Goal: Navigation & Orientation: Find specific page/section

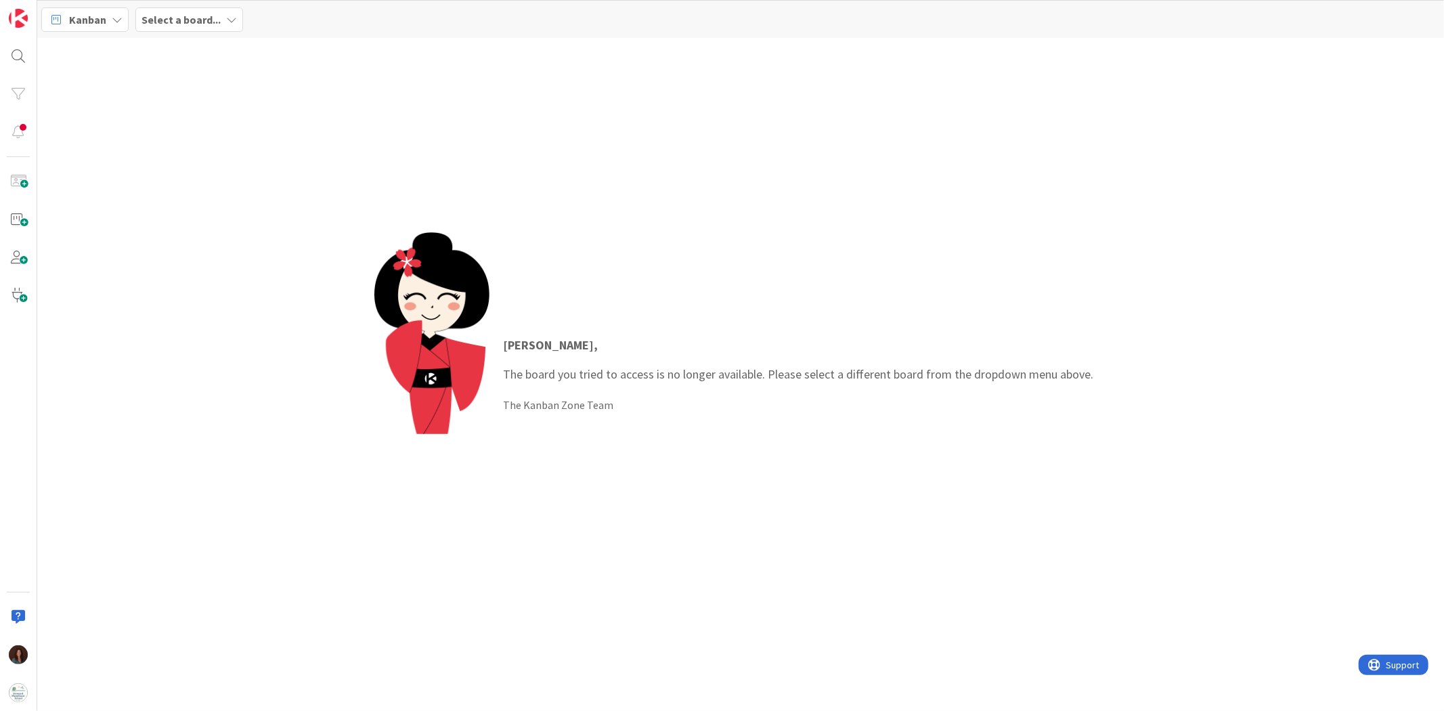
click at [217, 18] on b "Select a board..." at bounding box center [180, 20] width 79 height 14
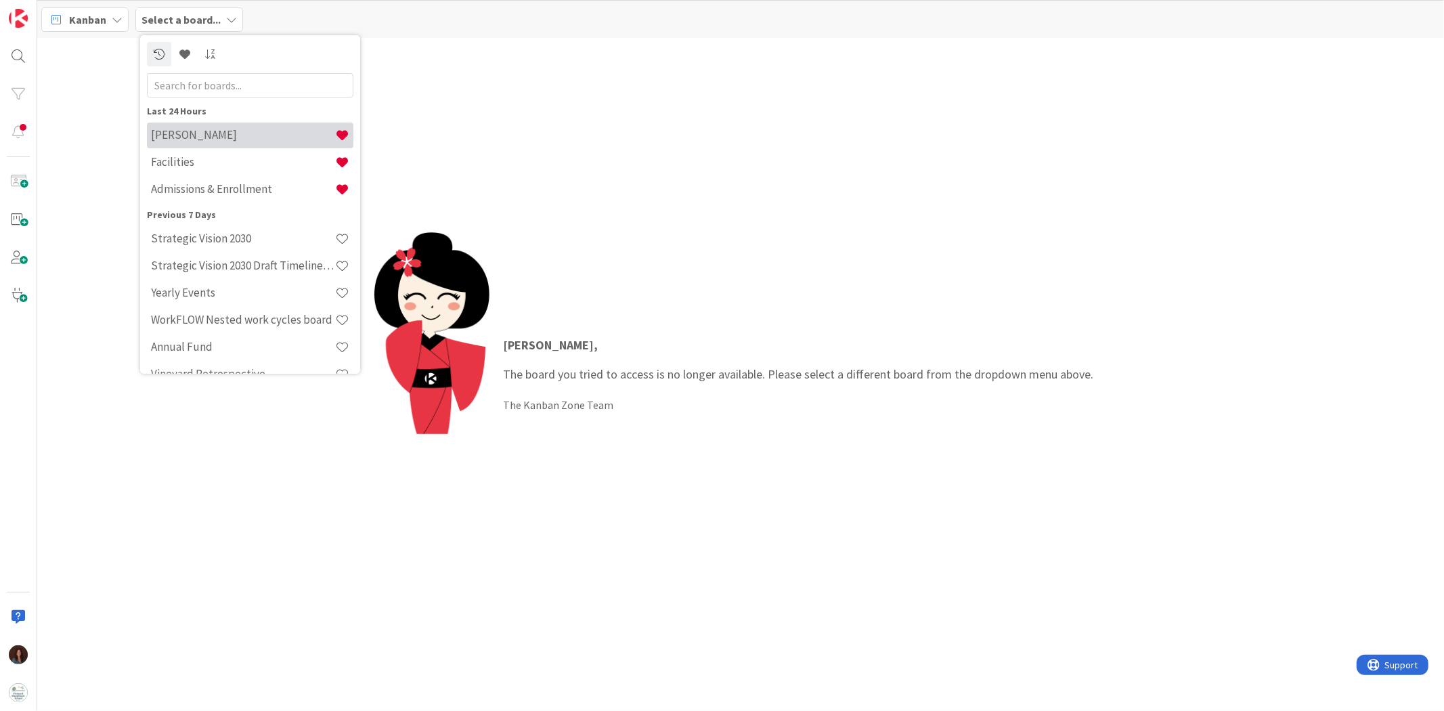
click at [191, 137] on h4 "[PERSON_NAME]" at bounding box center [243, 135] width 184 height 14
